Goal: Task Accomplishment & Management: Use online tool/utility

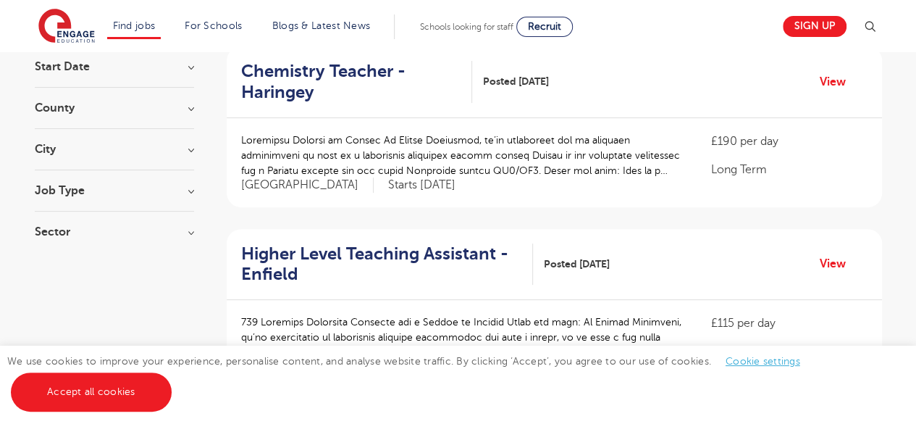
scroll to position [169, 0]
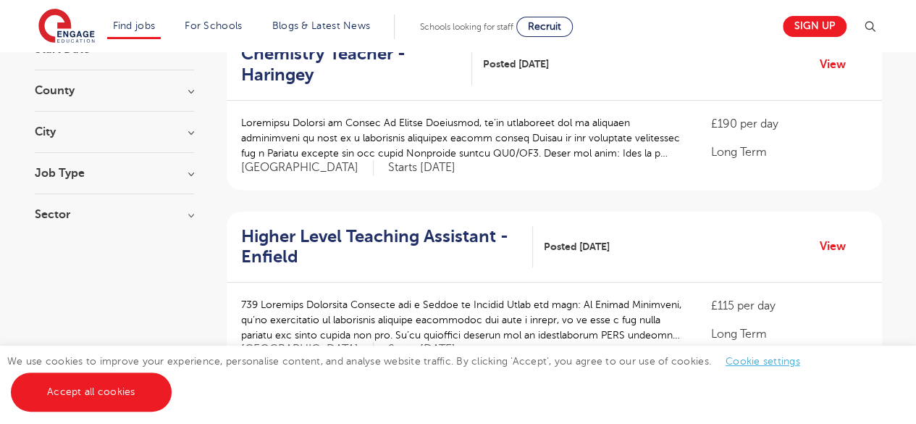
click at [192, 216] on h3 "Sector" at bounding box center [114, 215] width 159 height 12
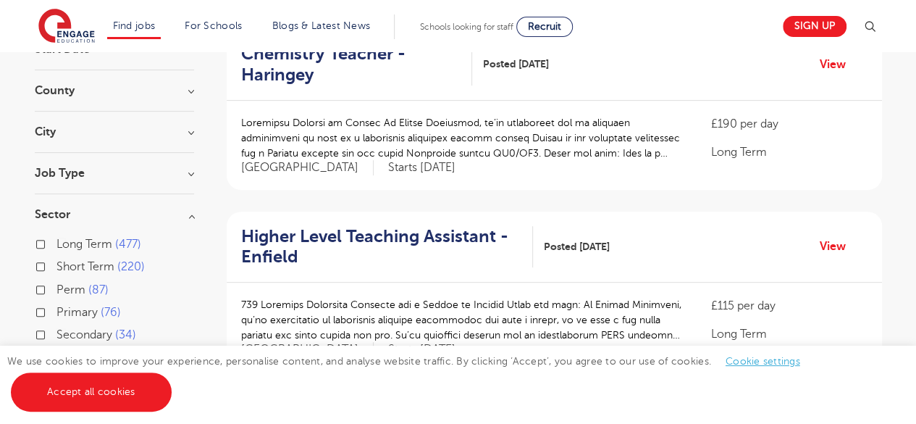
click at [56, 243] on label "Long Term 477" at bounding box center [98, 244] width 85 height 19
click at [56, 243] on input "Long Term 477" at bounding box center [60, 242] width 9 height 9
checkbox input "true"
click at [56, 333] on label "Secondary 34" at bounding box center [96, 334] width 80 height 19
click at [56, 333] on input "Secondary 34" at bounding box center [60, 332] width 9 height 9
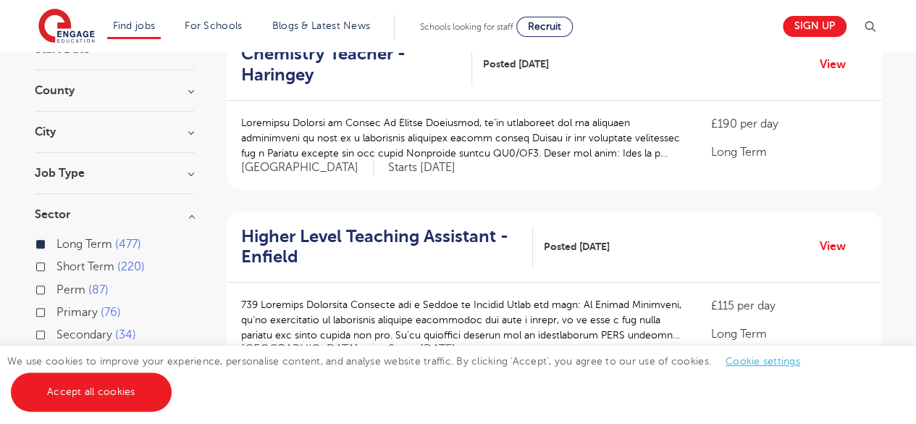
checkbox input "true"
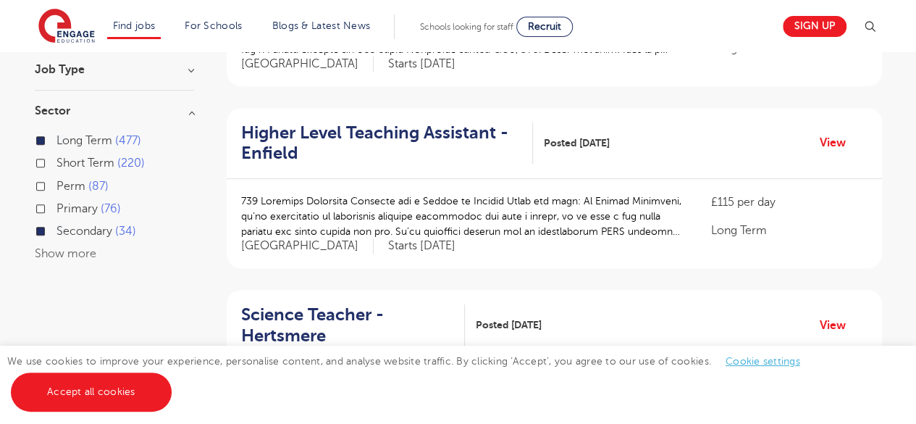
scroll to position [272, 0]
click at [69, 259] on button "Show more" at bounding box center [66, 254] width 62 height 13
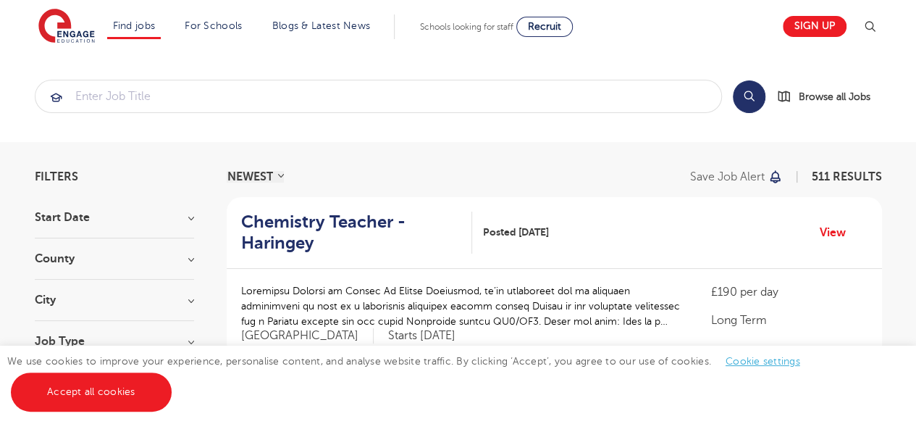
scroll to position [1, 0]
click at [182, 219] on h3 "Start Date" at bounding box center [114, 218] width 159 height 12
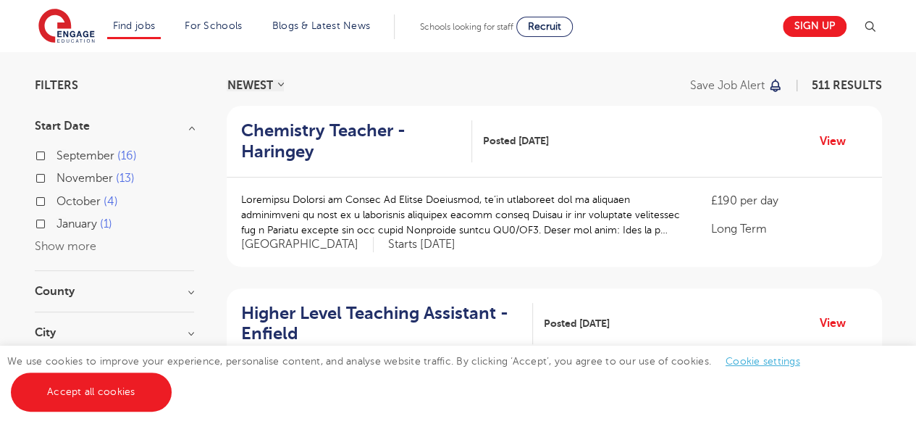
scroll to position [93, 0]
click at [42, 243] on div "[DATE] November [DATE] [DATE] 1 Show more" at bounding box center [114, 200] width 159 height 109
click at [56, 224] on label "[DATE]" at bounding box center [84, 223] width 56 height 19
click at [56, 224] on input "[DATE]" at bounding box center [60, 221] width 9 height 9
checkbox input "true"
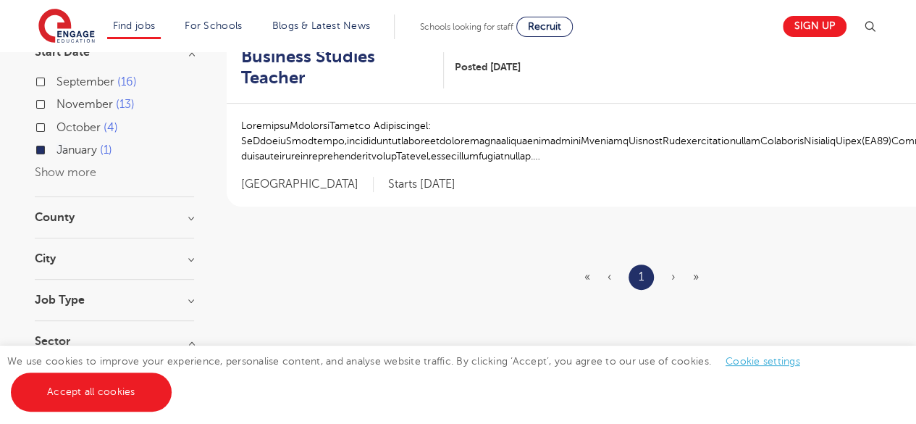
scroll to position [174, 0]
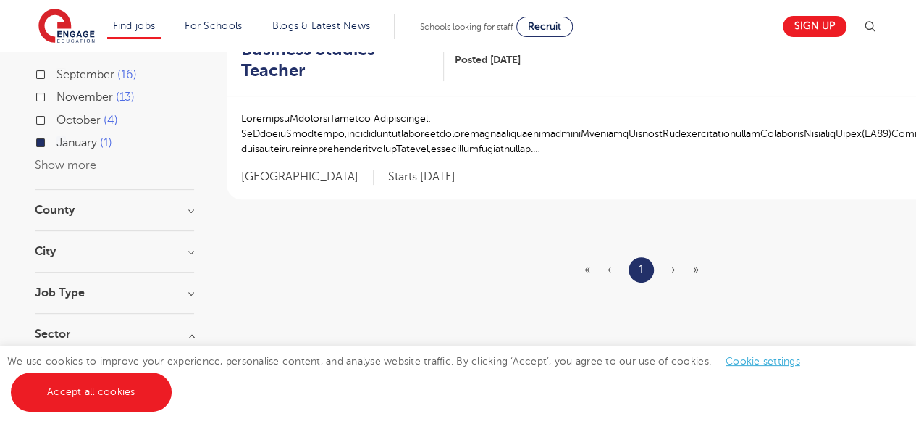
click at [40, 224] on div "County [GEOGRAPHIC_DATA] 1 Show more" at bounding box center [114, 217] width 159 height 27
click at [97, 217] on div "County [GEOGRAPHIC_DATA] 1 Show more" at bounding box center [114, 217] width 159 height 27
click at [190, 208] on h3 "County" at bounding box center [114, 210] width 159 height 12
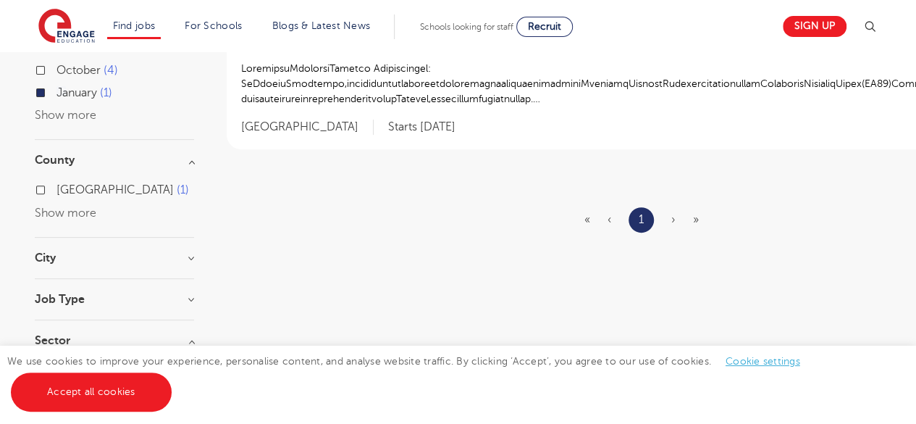
scroll to position [225, 0]
click at [190, 253] on h3 "City" at bounding box center [114, 257] width 159 height 12
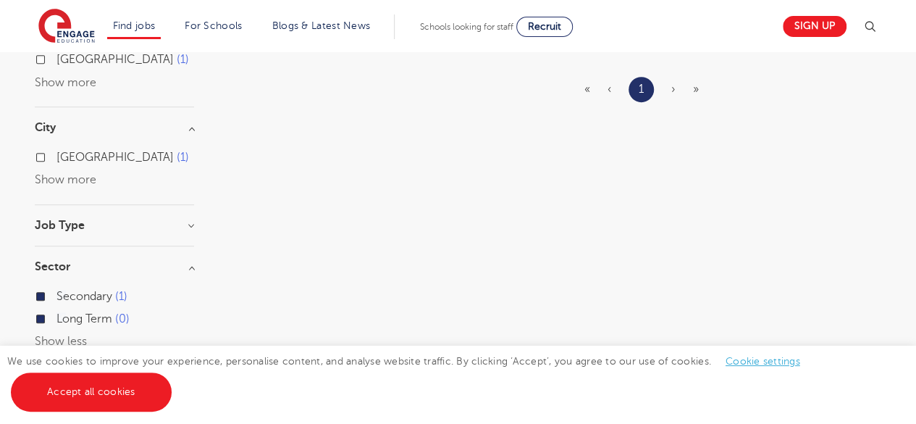
scroll to position [355, 0]
click at [190, 224] on h3 "Job Type" at bounding box center [114, 225] width 159 height 12
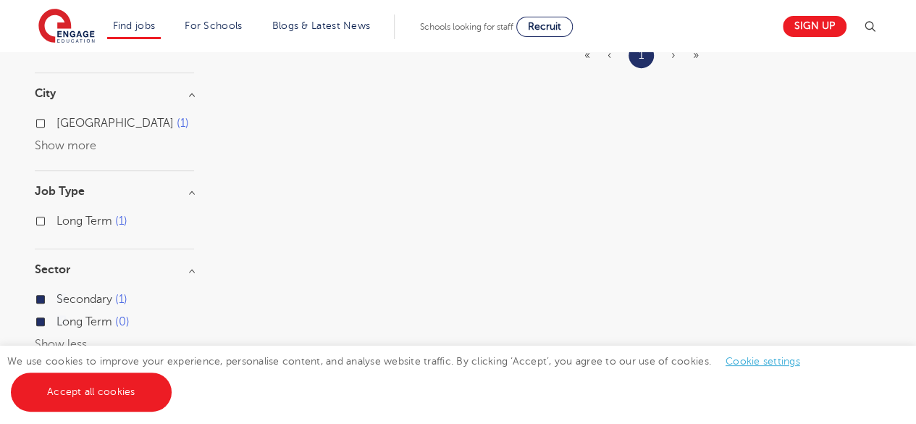
scroll to position [400, 0]
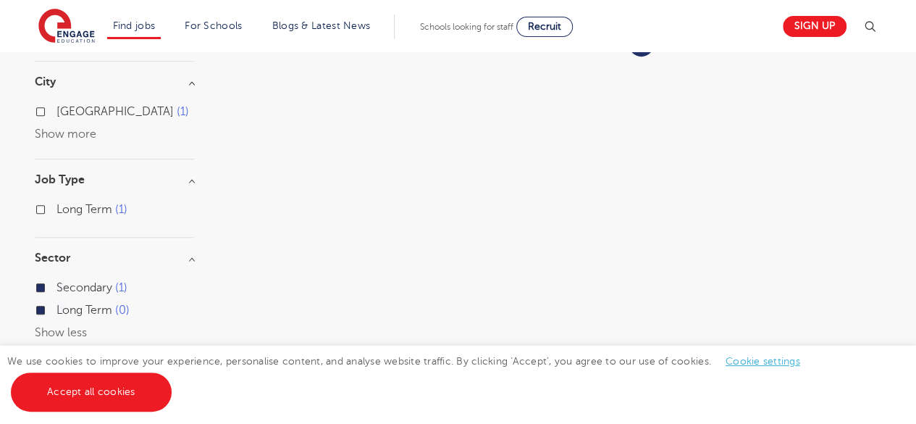
click at [56, 209] on label "Long Term 1" at bounding box center [91, 209] width 71 height 19
click at [56, 209] on input "Long Term 1" at bounding box center [60, 207] width 9 height 9
checkbox input "true"
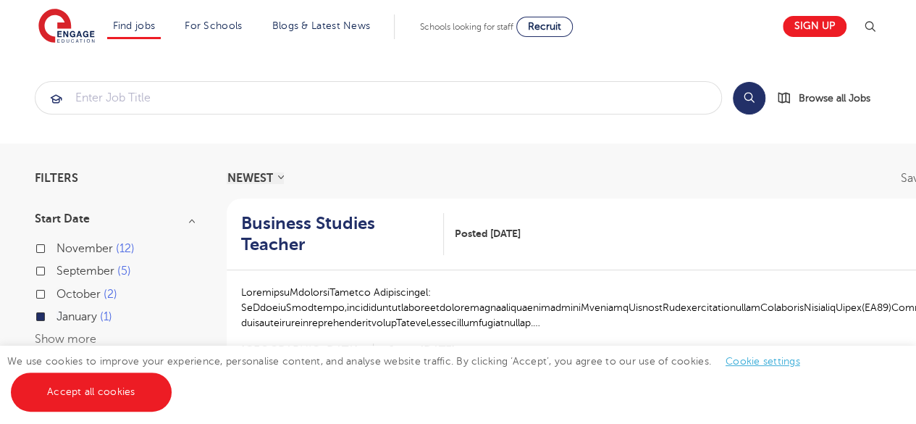
click at [756, 96] on button "Search" at bounding box center [749, 98] width 33 height 33
click at [742, 98] on button "Search" at bounding box center [749, 98] width 33 height 33
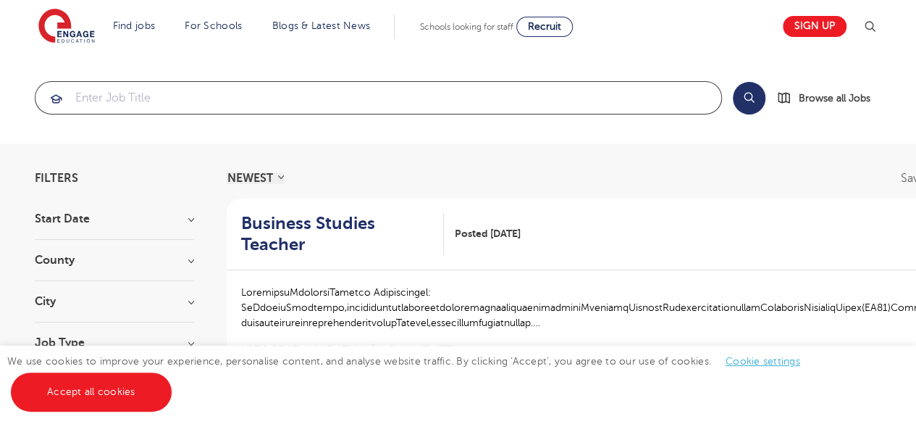
click at [588, 97] on input "search" at bounding box center [378, 98] width 686 height 32
type input "ci"
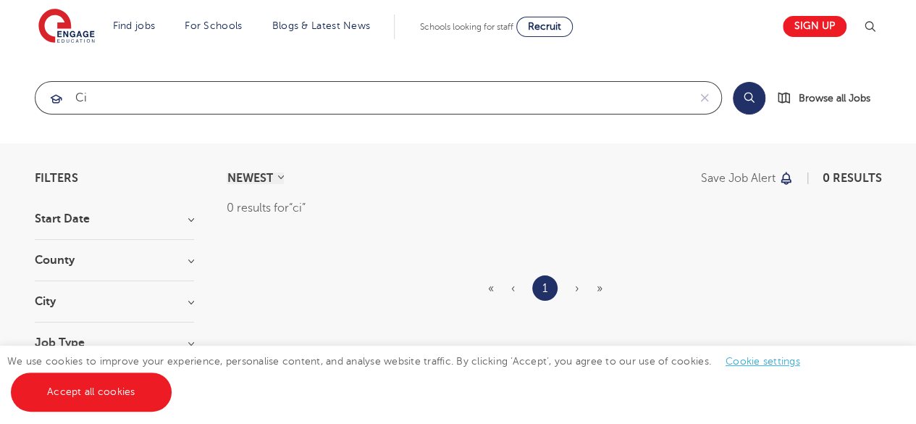
click at [243, 91] on input "ci" at bounding box center [361, 98] width 652 height 32
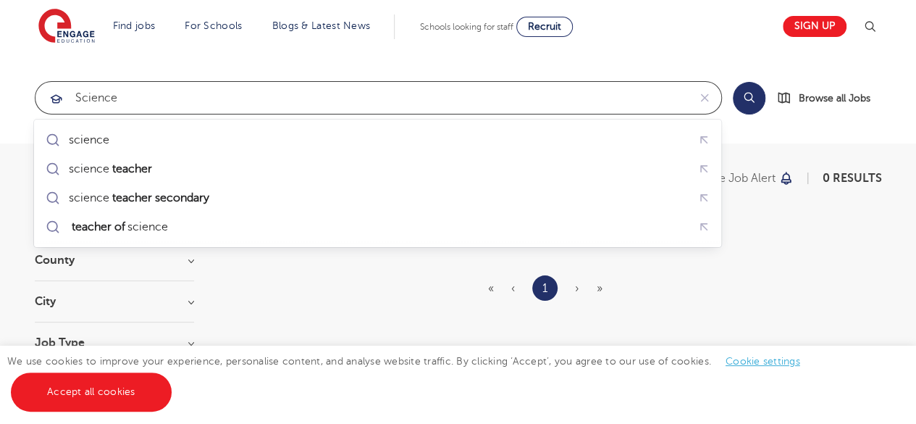
click button "Submit" at bounding box center [0, 0] width 0 height 0
click at [232, 95] on input "Science" at bounding box center [361, 98] width 652 height 32
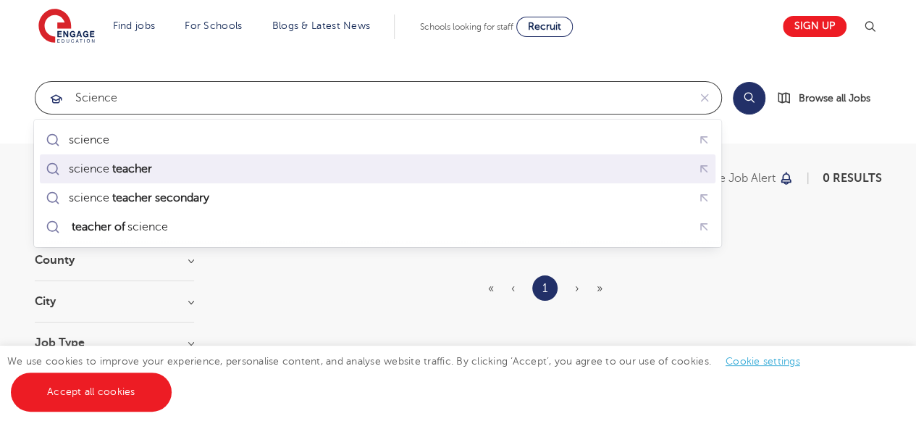
click at [175, 167] on div "science teacher" at bounding box center [378, 169] width 670 height 22
type input "science teacher"
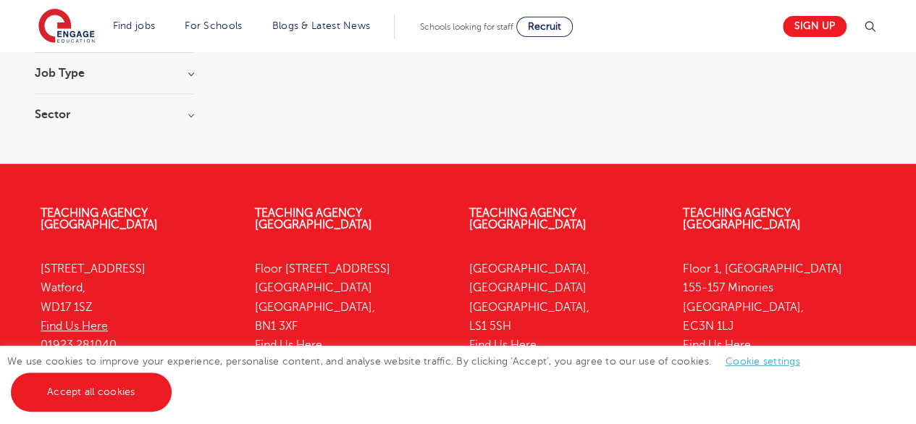
scroll to position [270, 0]
